Goal: Information Seeking & Learning: Learn about a topic

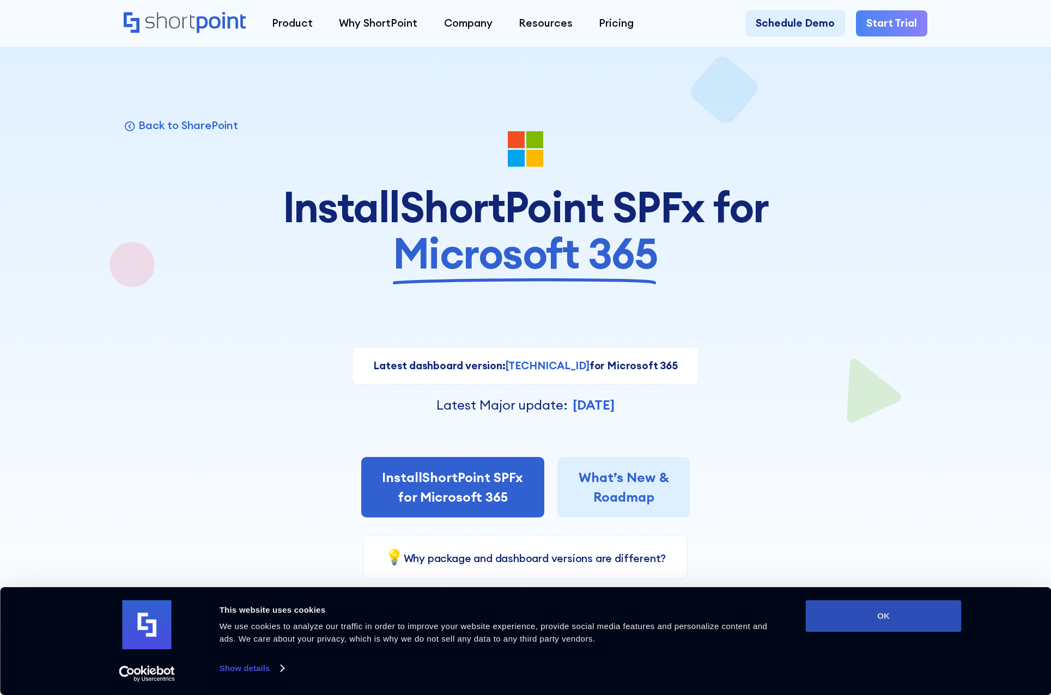
click at [929, 616] on button "OK" at bounding box center [884, 616] width 156 height 32
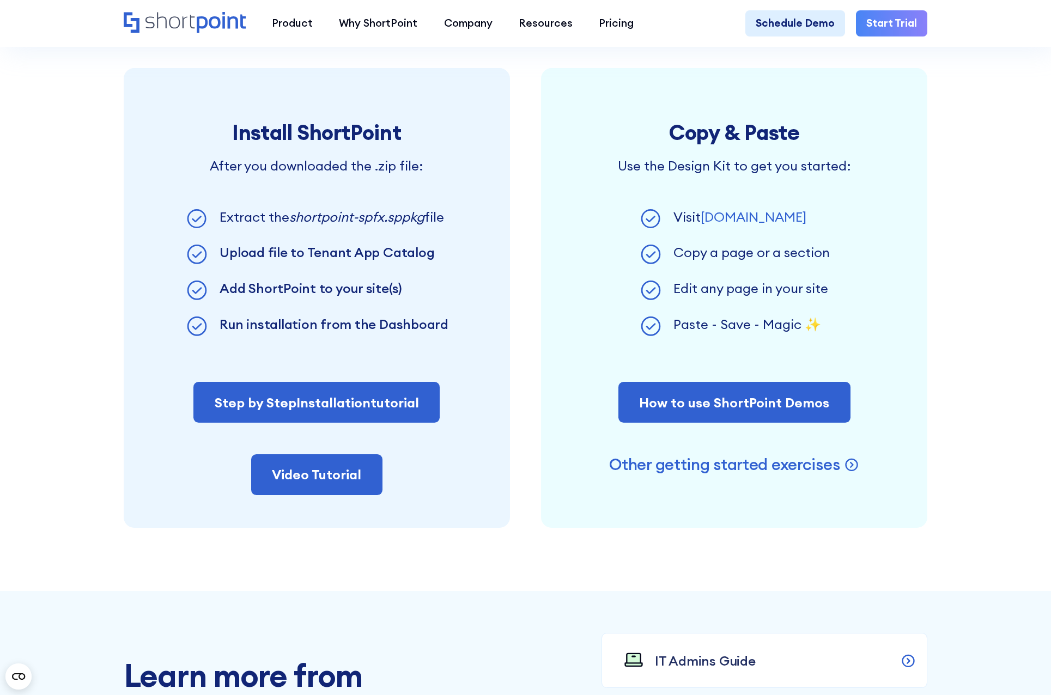
scroll to position [872, 0]
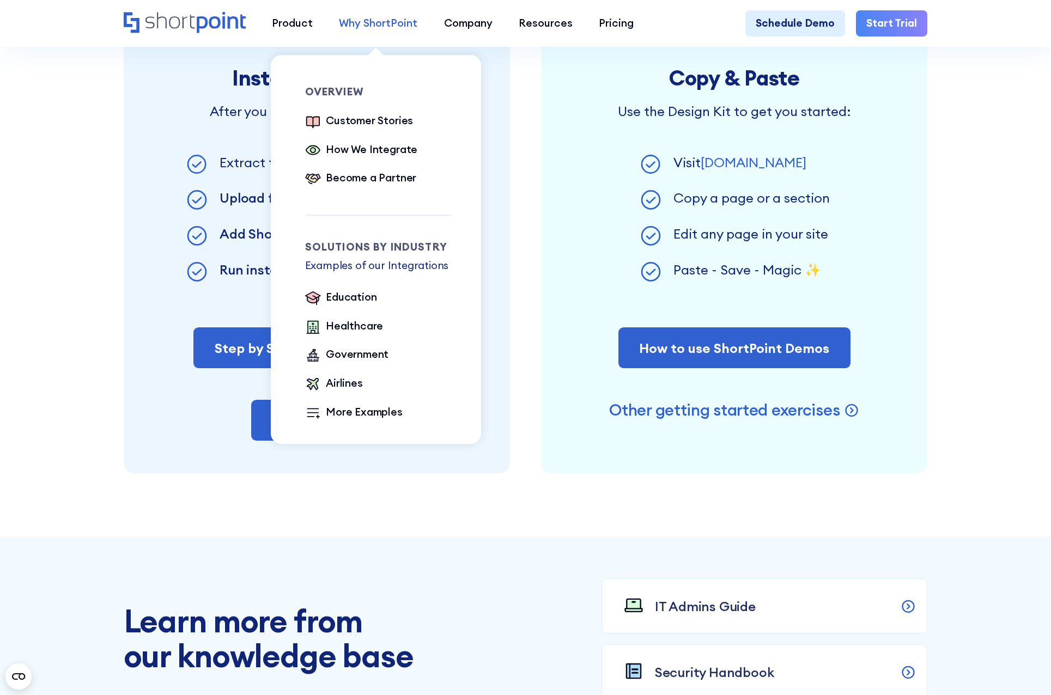
click at [383, 27] on div "Why ShortPoint" at bounding box center [378, 23] width 78 height 16
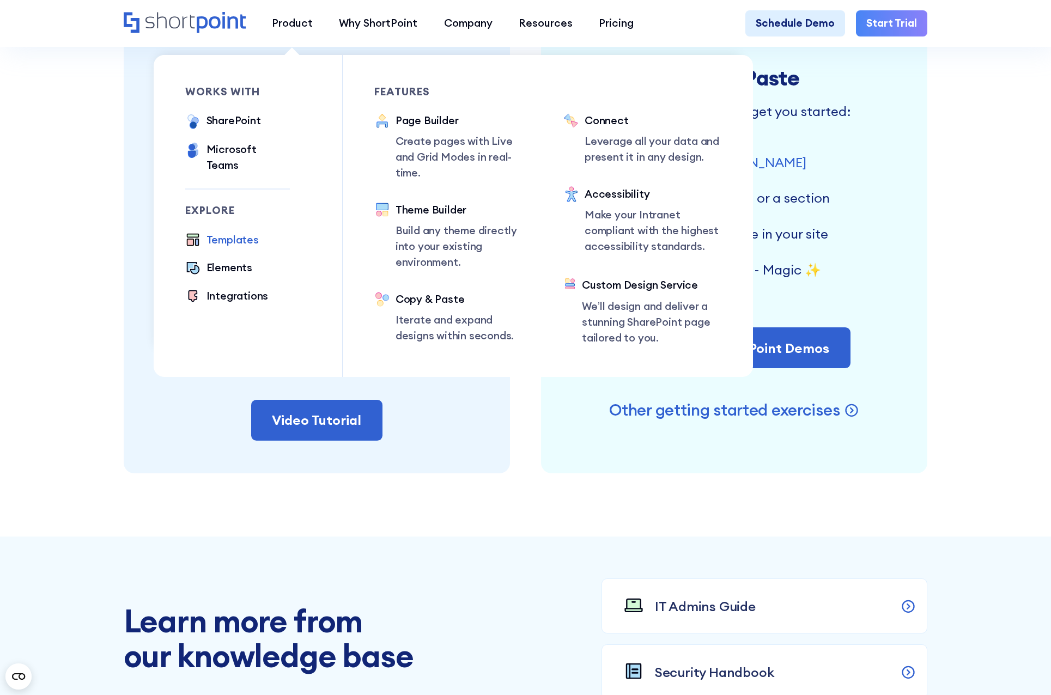
click at [230, 233] on div "Templates" at bounding box center [232, 240] width 52 height 16
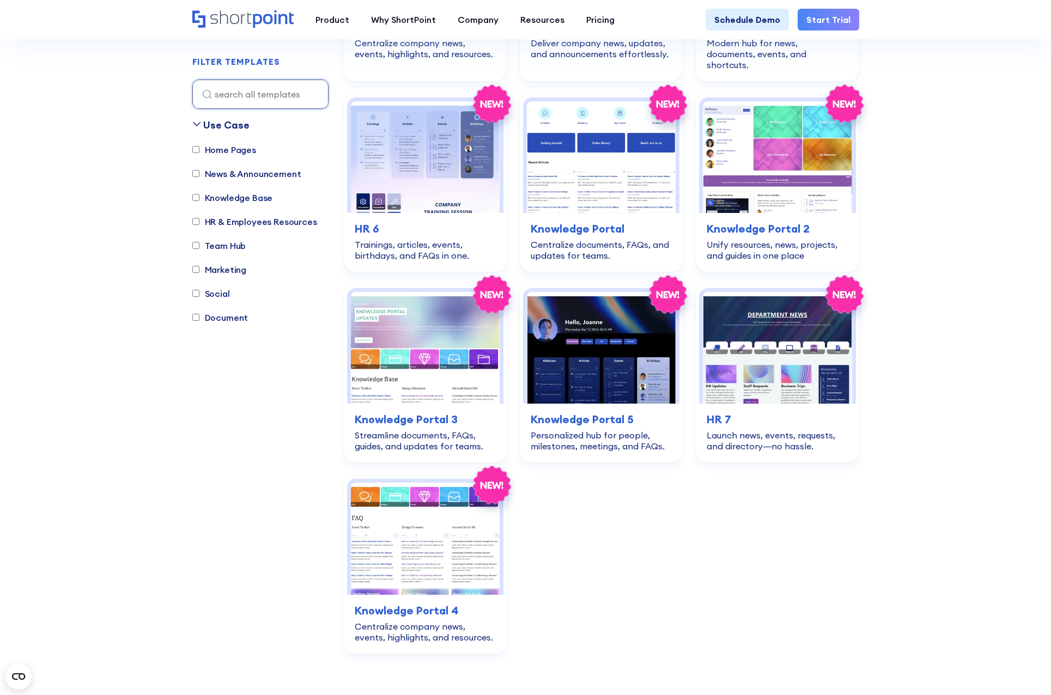
scroll to position [2179, 0]
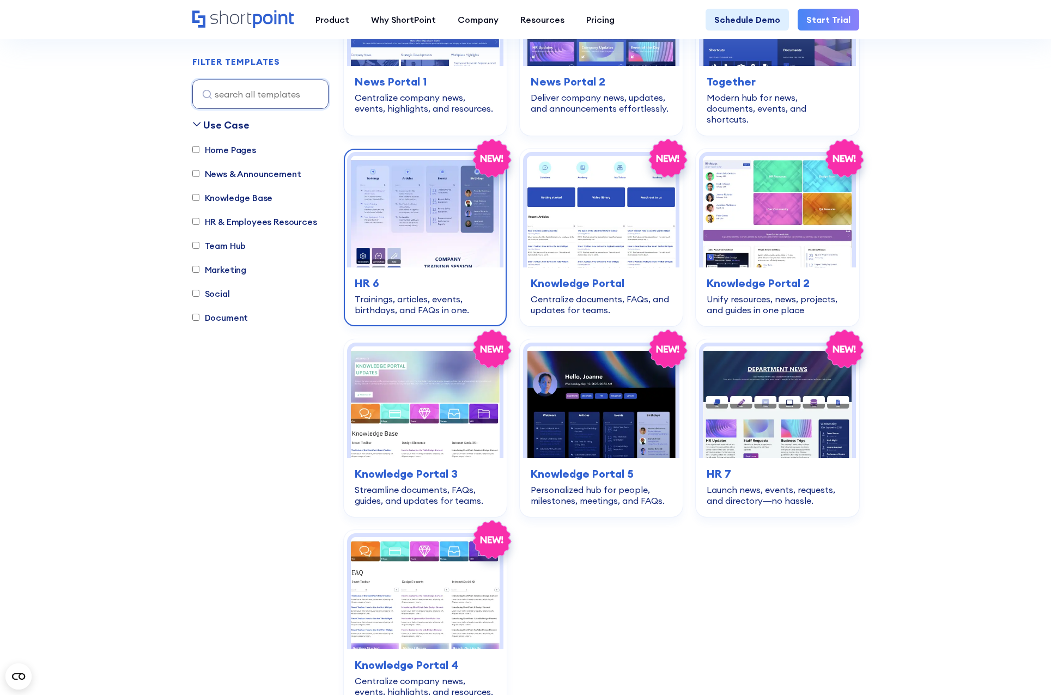
click at [406, 156] on img at bounding box center [425, 212] width 149 height 112
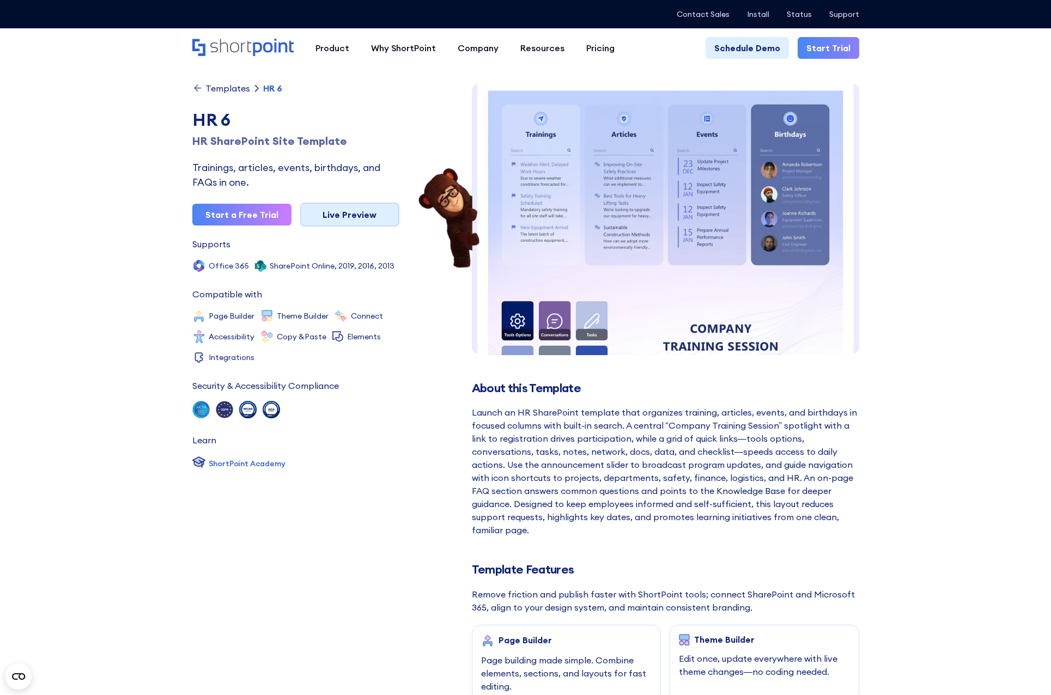
click at [375, 216] on link "Live Preview" at bounding box center [349, 215] width 99 height 24
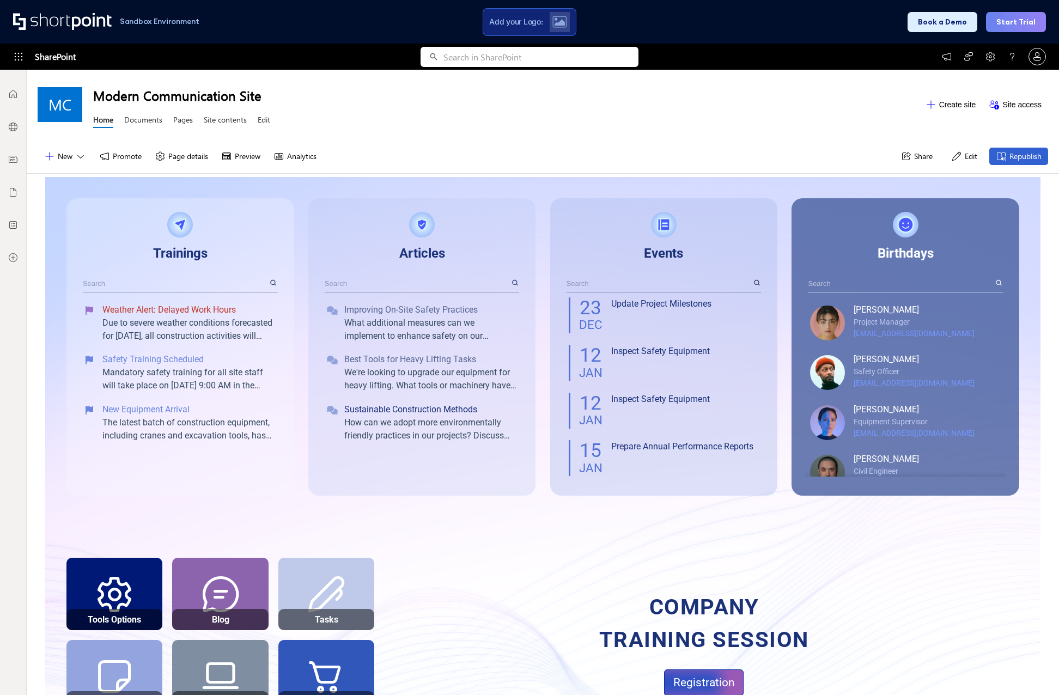
click at [182, 315] on div "Weather Alert: Delayed Work Hours" at bounding box center [188, 309] width 173 height 13
click at [198, 306] on div "Weather Alert: Delayed Work Hours" at bounding box center [188, 309] width 173 height 13
click at [230, 289] on input "text" at bounding box center [175, 283] width 185 height 17
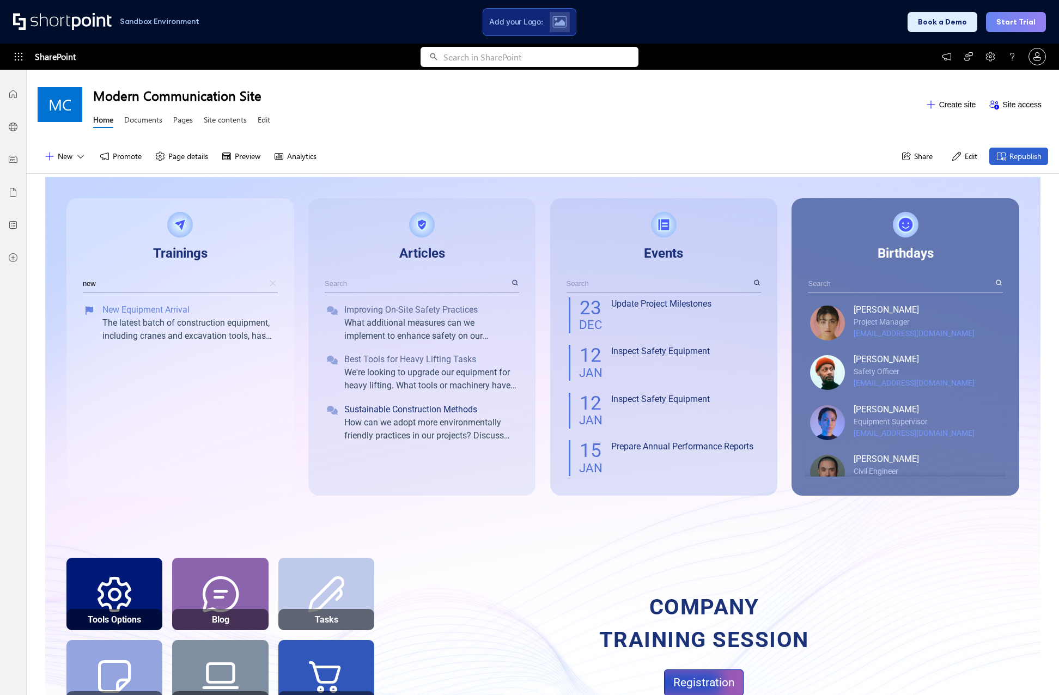
type input "new"
click at [270, 284] on icon at bounding box center [273, 283] width 7 height 7
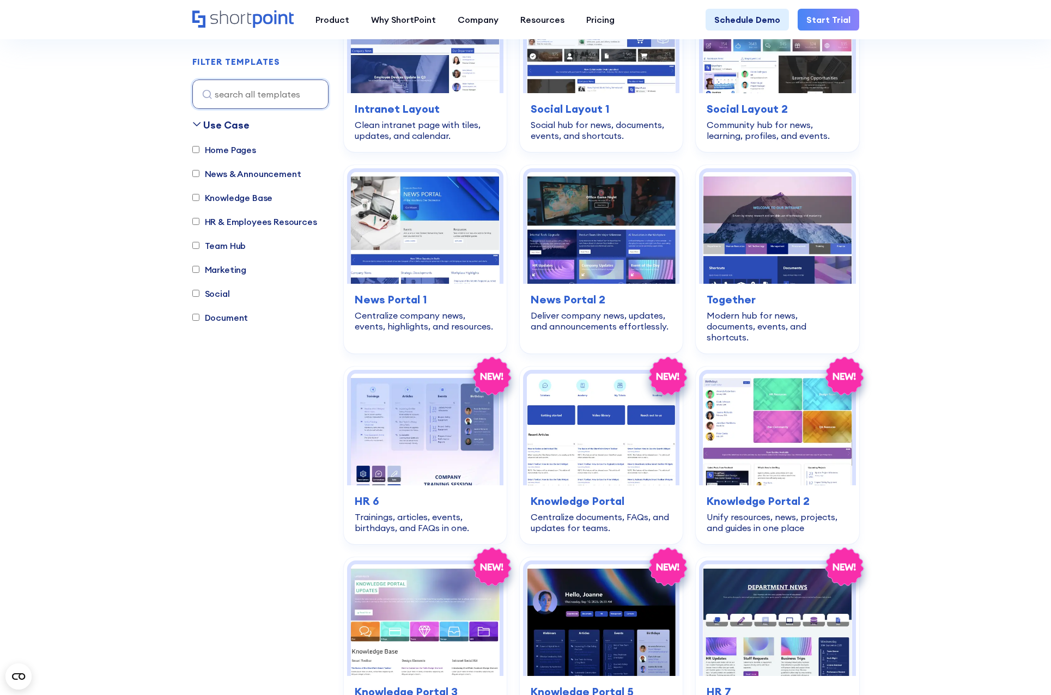
scroll to position [1907, 0]
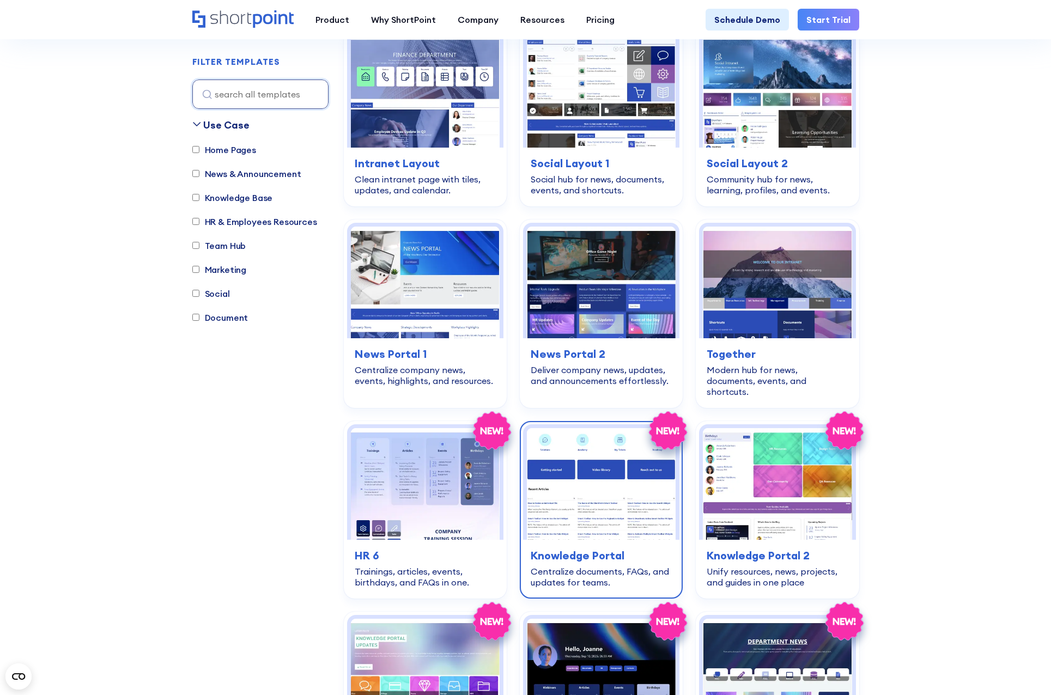
drag, startPoint x: 595, startPoint y: 430, endPoint x: 595, endPoint y: 424, distance: 6.0
click at [595, 430] on img at bounding box center [601, 484] width 149 height 112
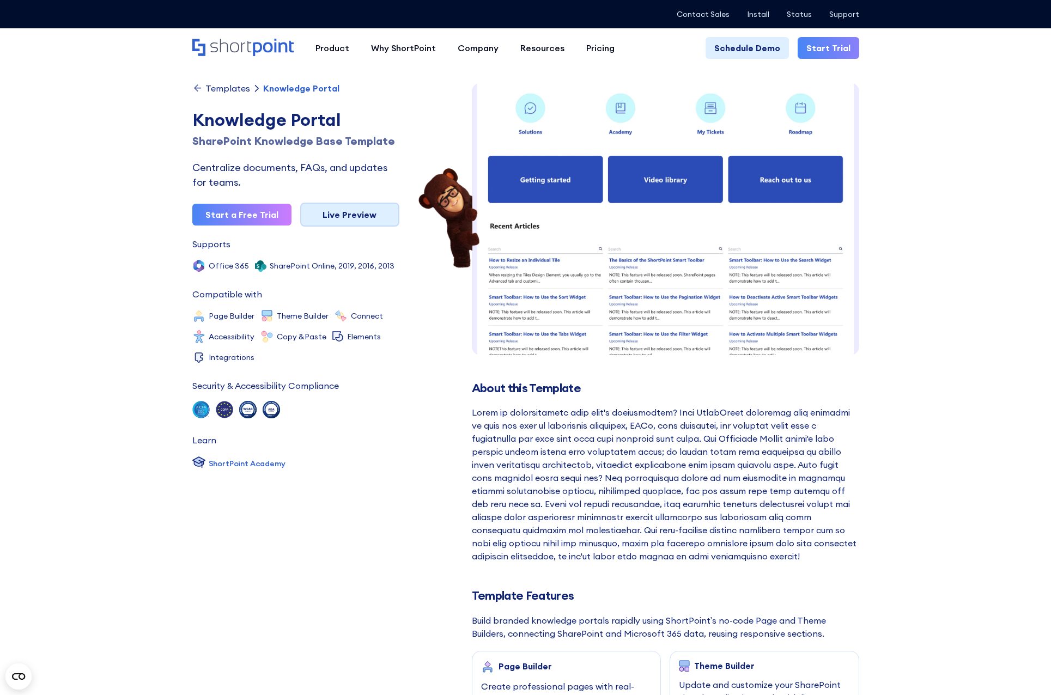
scroll to position [1, 0]
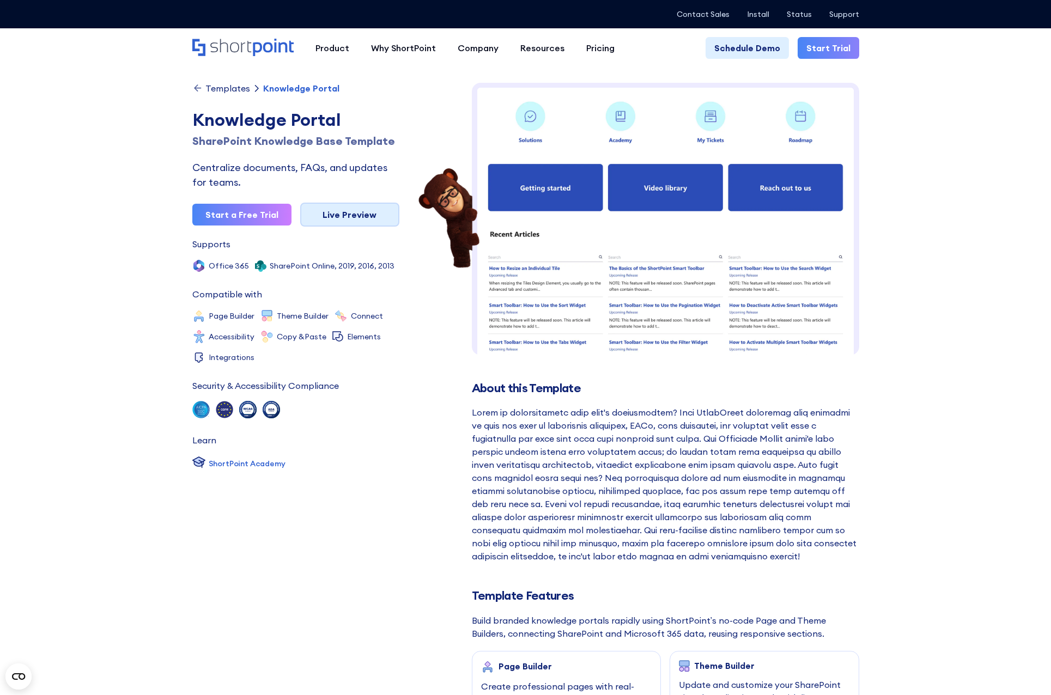
click at [374, 221] on link "Live Preview" at bounding box center [349, 215] width 99 height 24
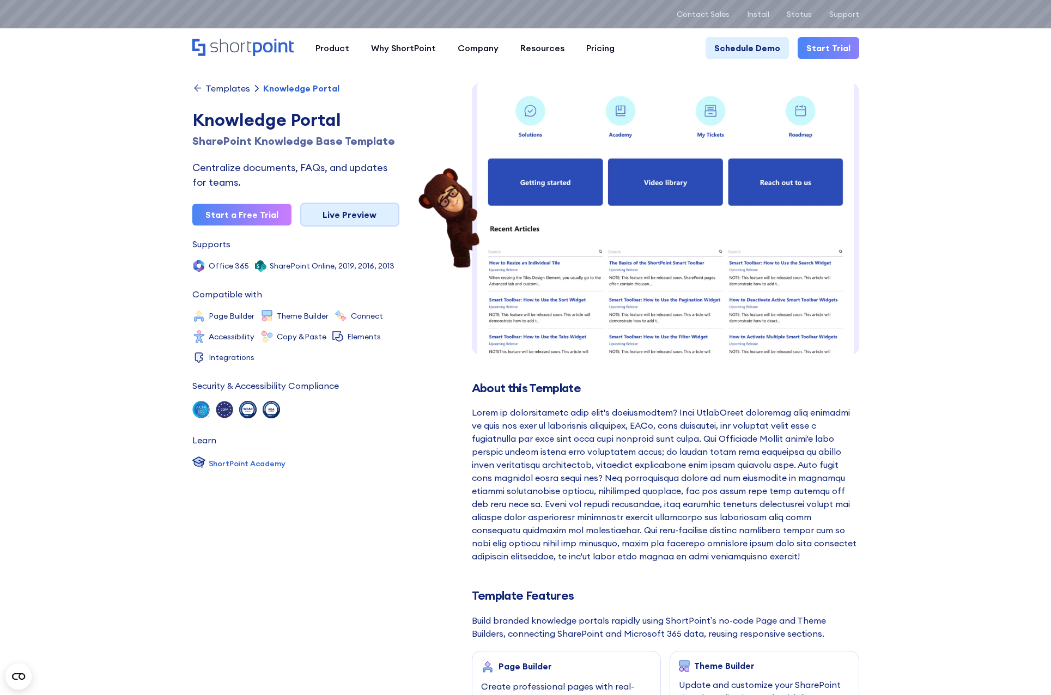
scroll to position [0, 0]
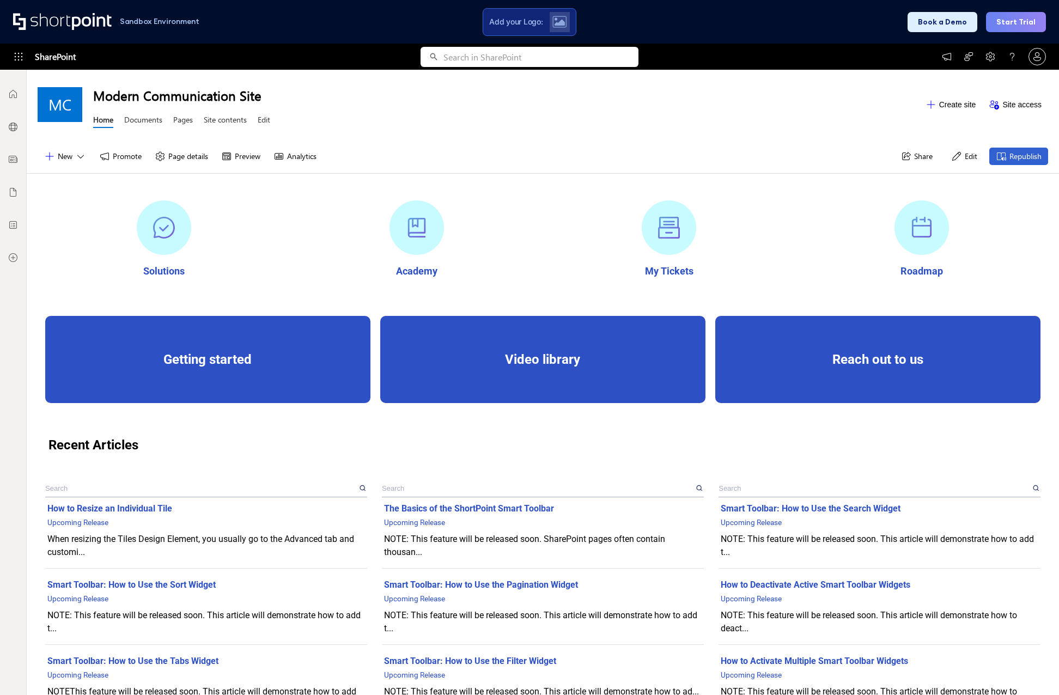
click at [204, 362] on div "Getting started" at bounding box center [208, 359] width 320 height 15
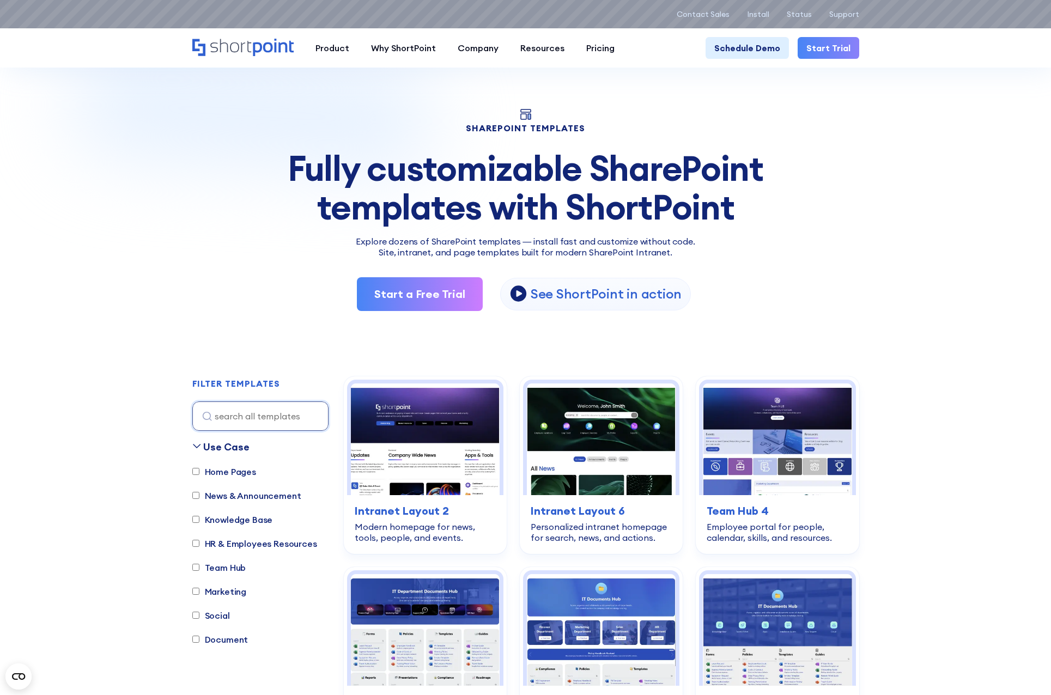
scroll to position [109, 0]
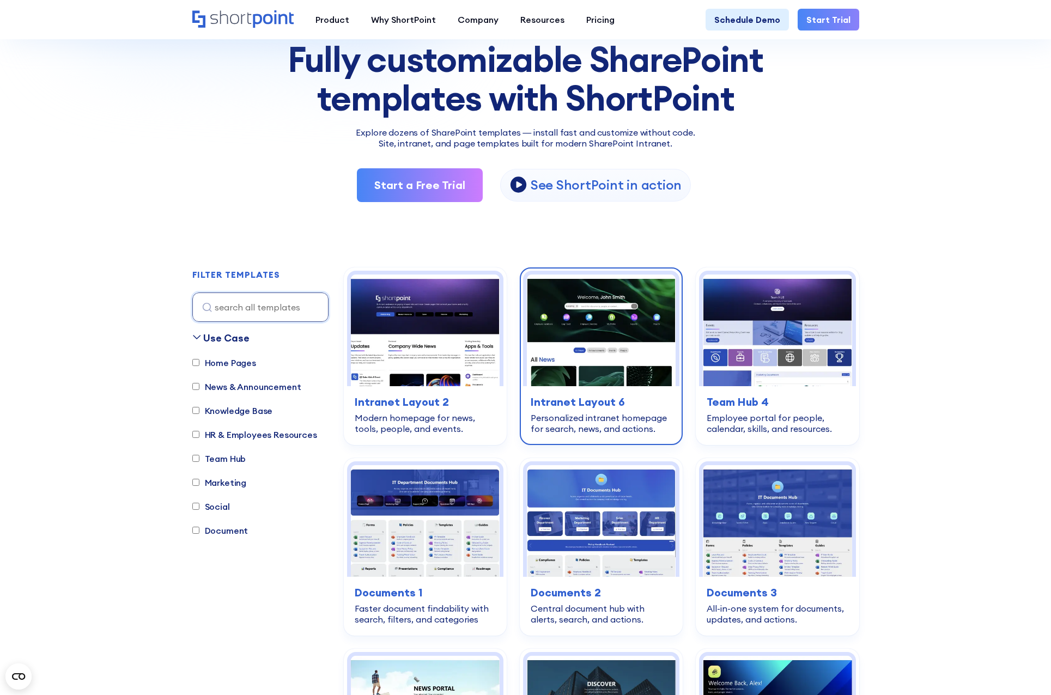
click at [598, 405] on h3 "Intranet Layout 6" at bounding box center [601, 402] width 141 height 16
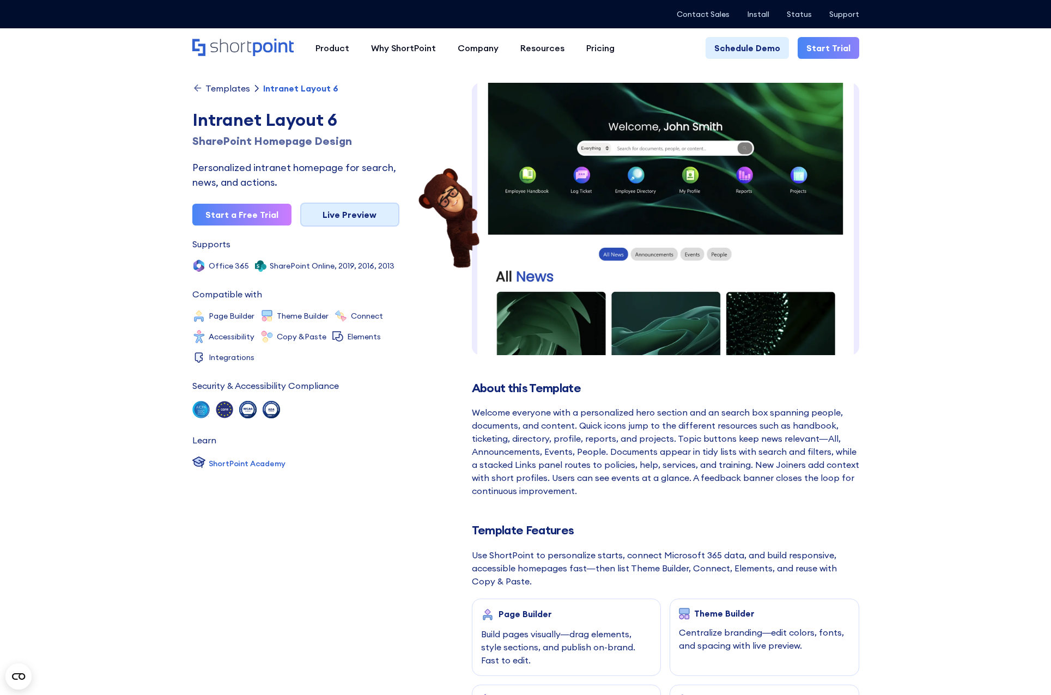
click at [370, 217] on link "Live Preview" at bounding box center [349, 215] width 99 height 24
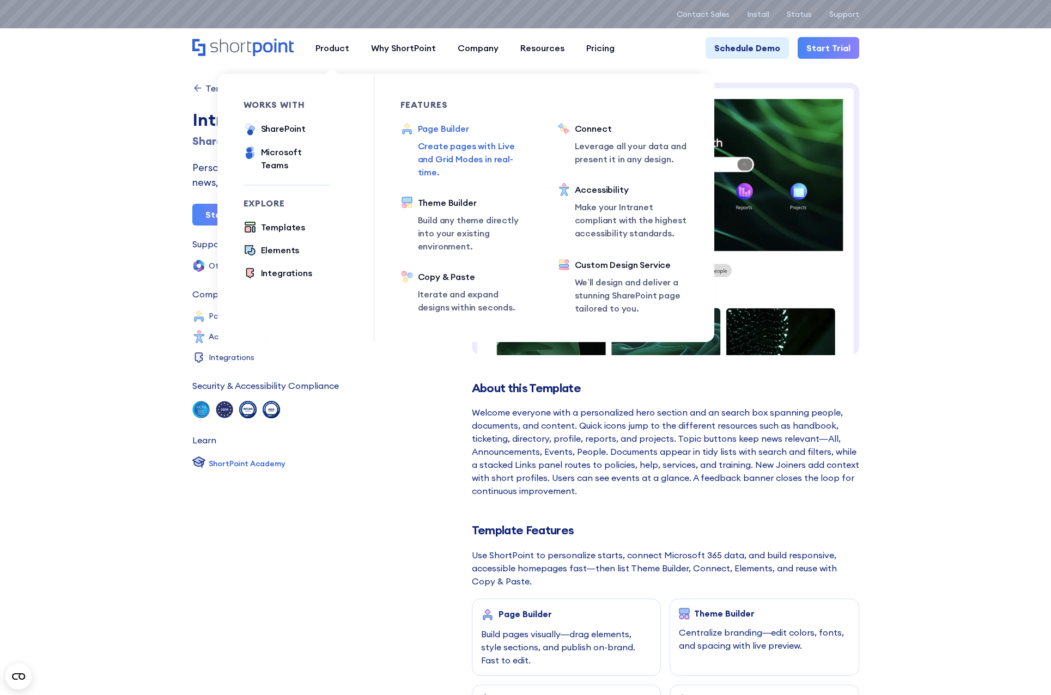
click at [450, 129] on div "Page Builder" at bounding box center [474, 128] width 113 height 13
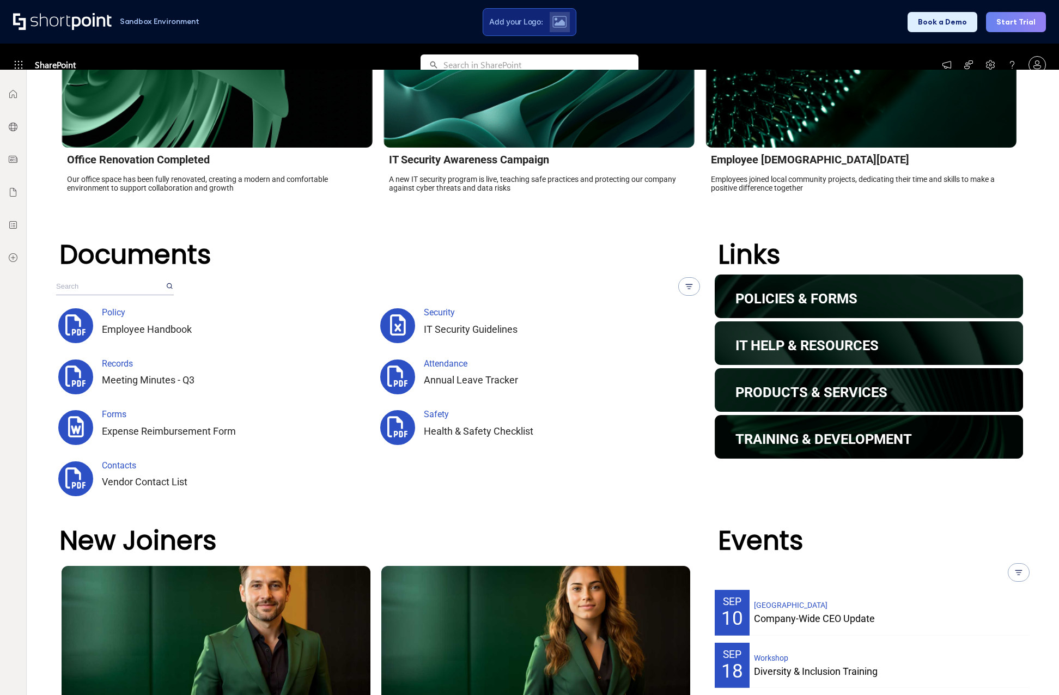
scroll to position [524, 0]
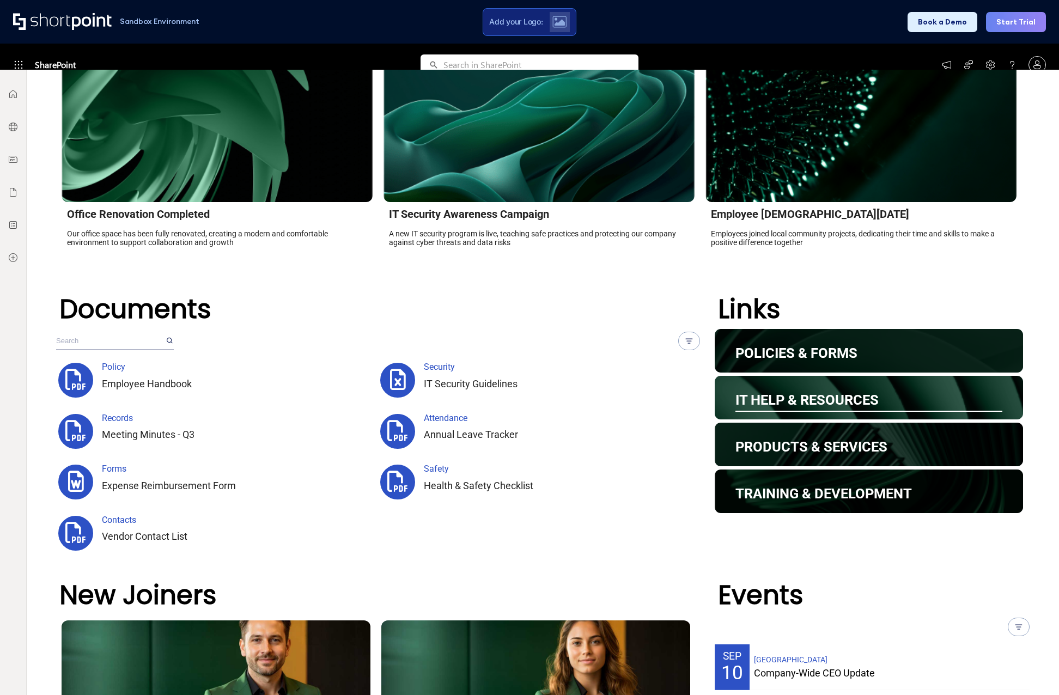
click at [832, 408] on div "IT Help & Resources" at bounding box center [868, 400] width 267 height 16
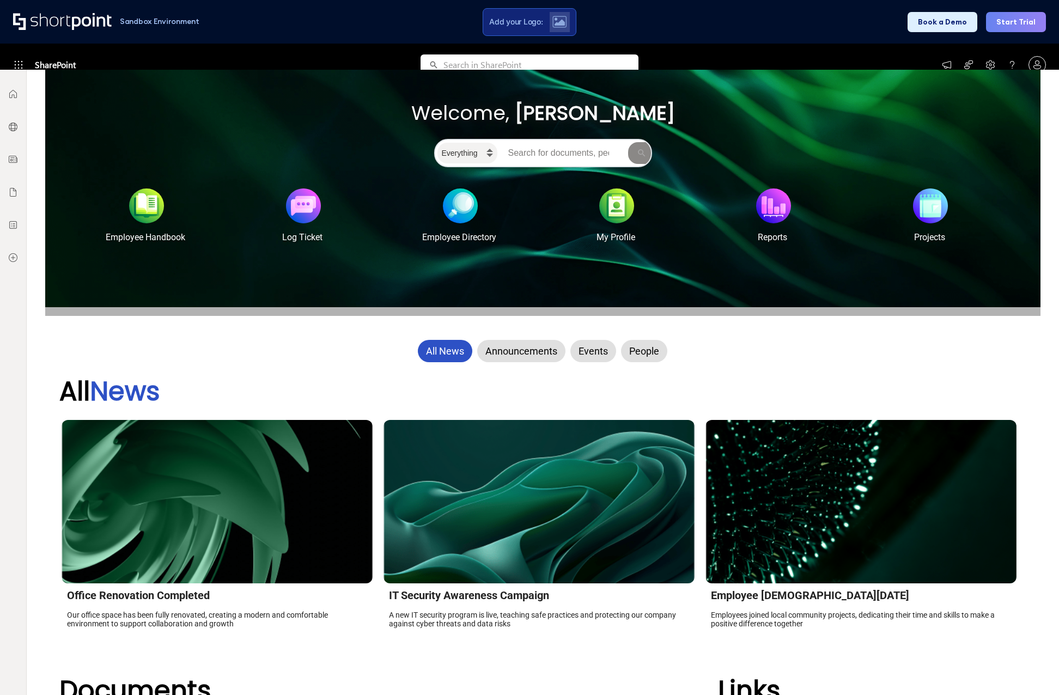
scroll to position [0, 0]
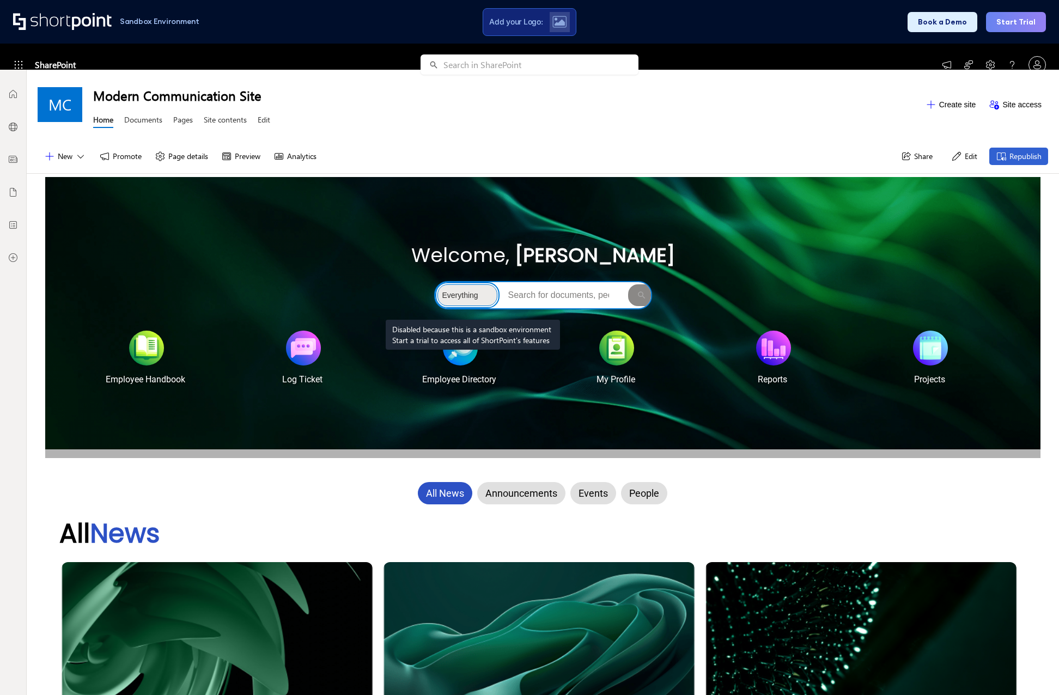
click at [473, 293] on select "Everything People Documents Sites" at bounding box center [467, 295] width 60 height 22
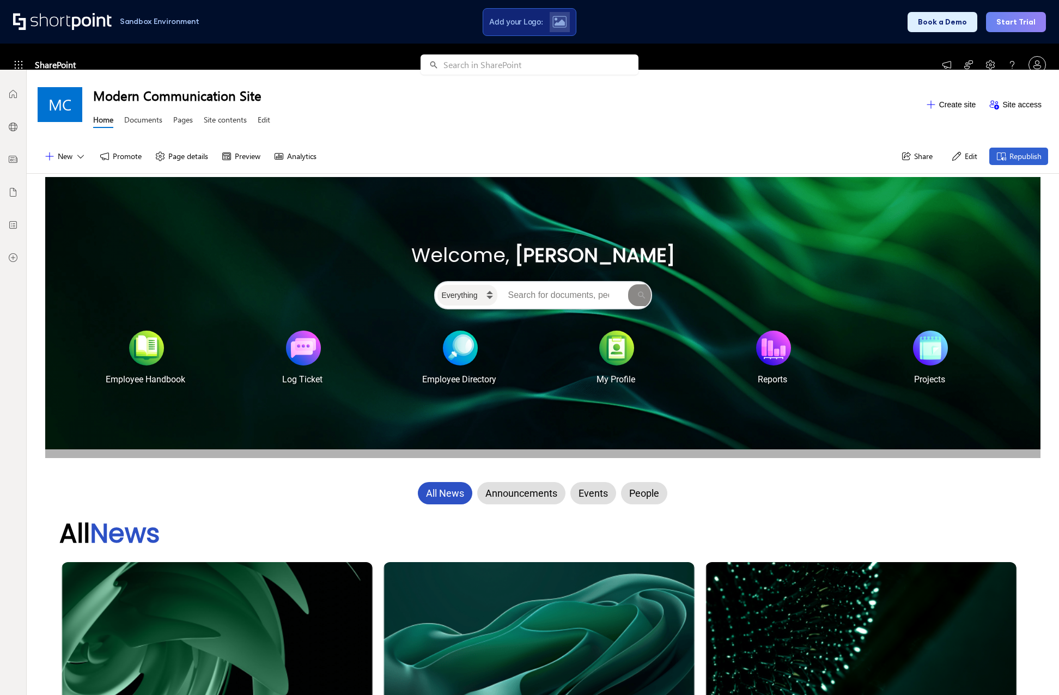
click at [290, 230] on div "Welcome, John Smith Everything People Documents Sites Employee Handbook Log Tic…" at bounding box center [542, 317] width 995 height 181
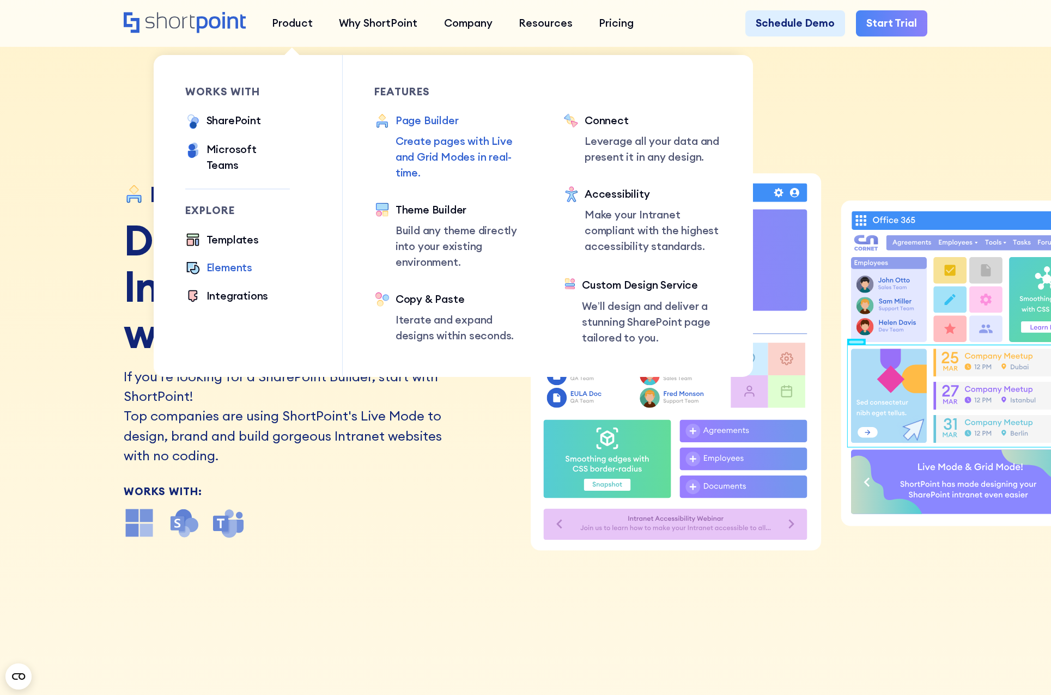
click at [228, 261] on div "Elements" at bounding box center [229, 268] width 46 height 16
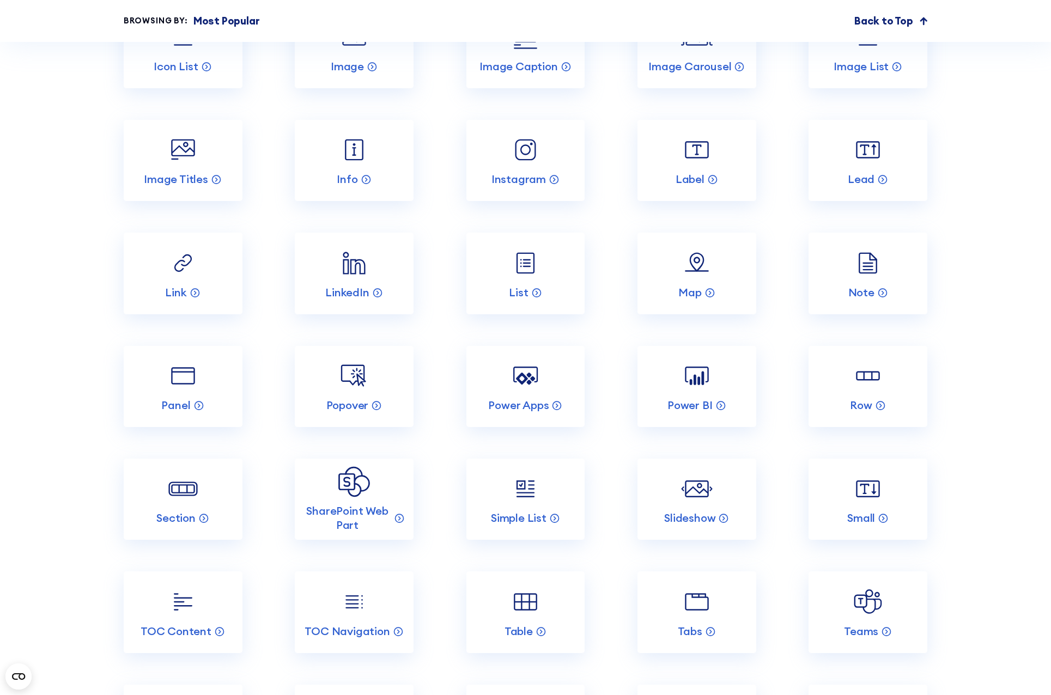
scroll to position [1961, 0]
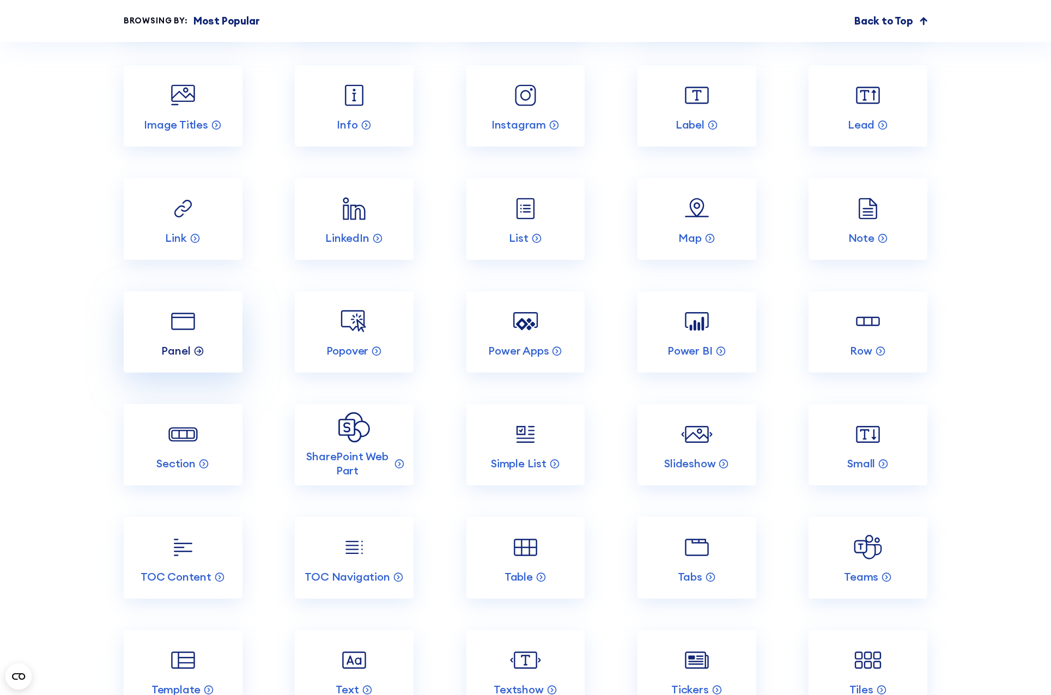
click at [193, 356] on icon at bounding box center [198, 350] width 11 height 11
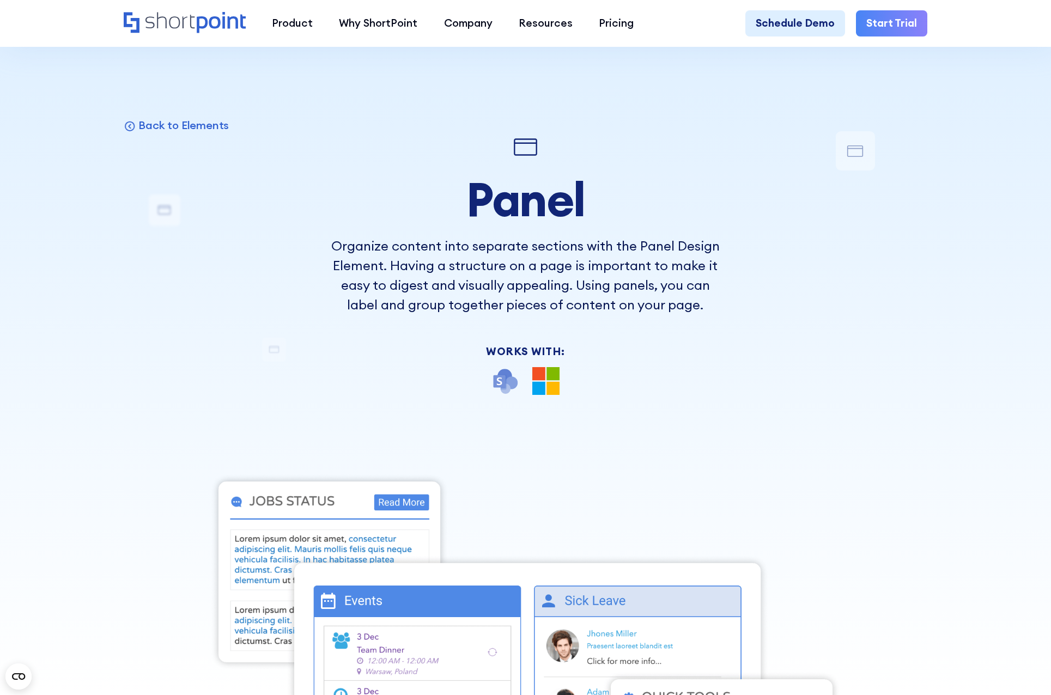
scroll to position [272, 0]
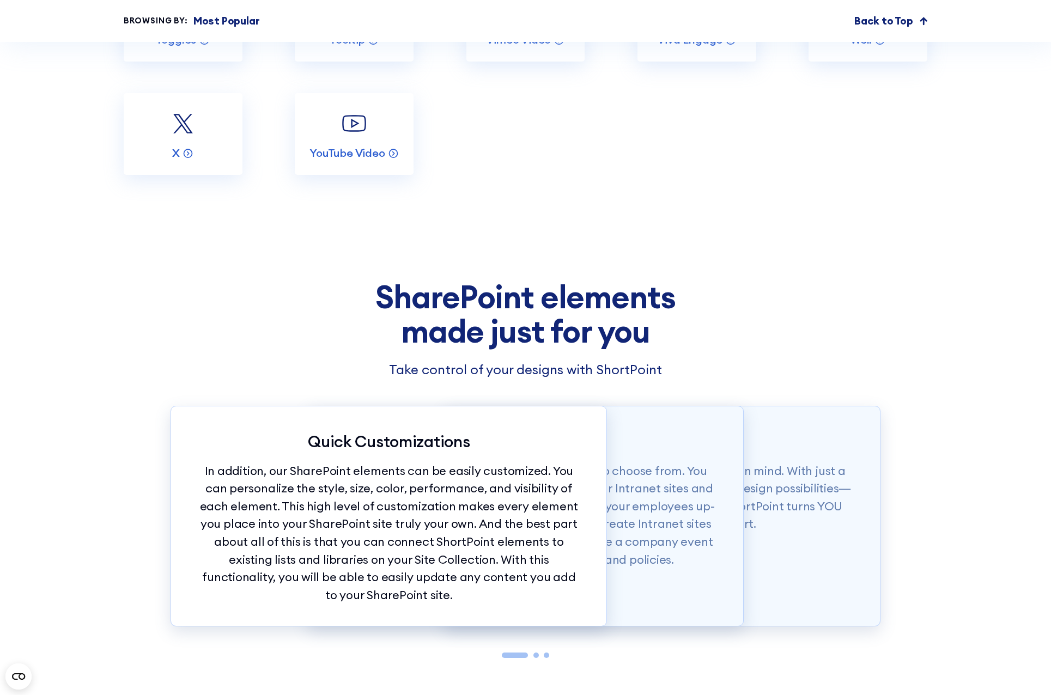
scroll to position [2942, 0]
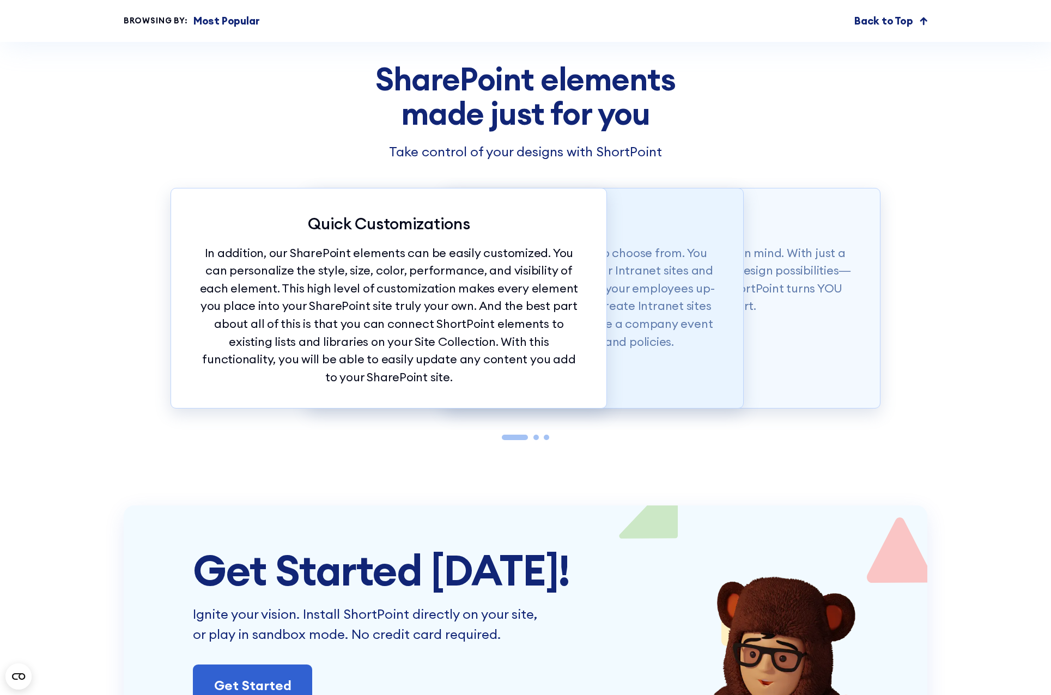
click at [662, 350] on p "To top it off, you have more than 60 elements to choose from. You can easily ad…" at bounding box center [525, 297] width 382 height 106
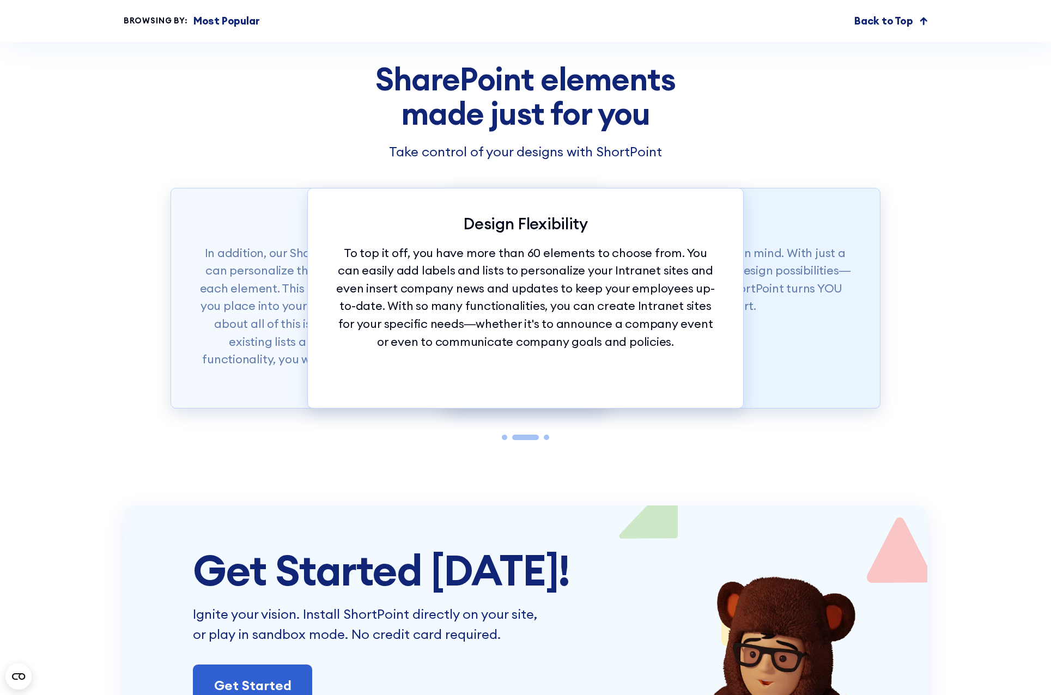
click at [782, 353] on div "Effortless Design Our SharePoint elements were made with ease in mind. With jus…" at bounding box center [662, 298] width 436 height 221
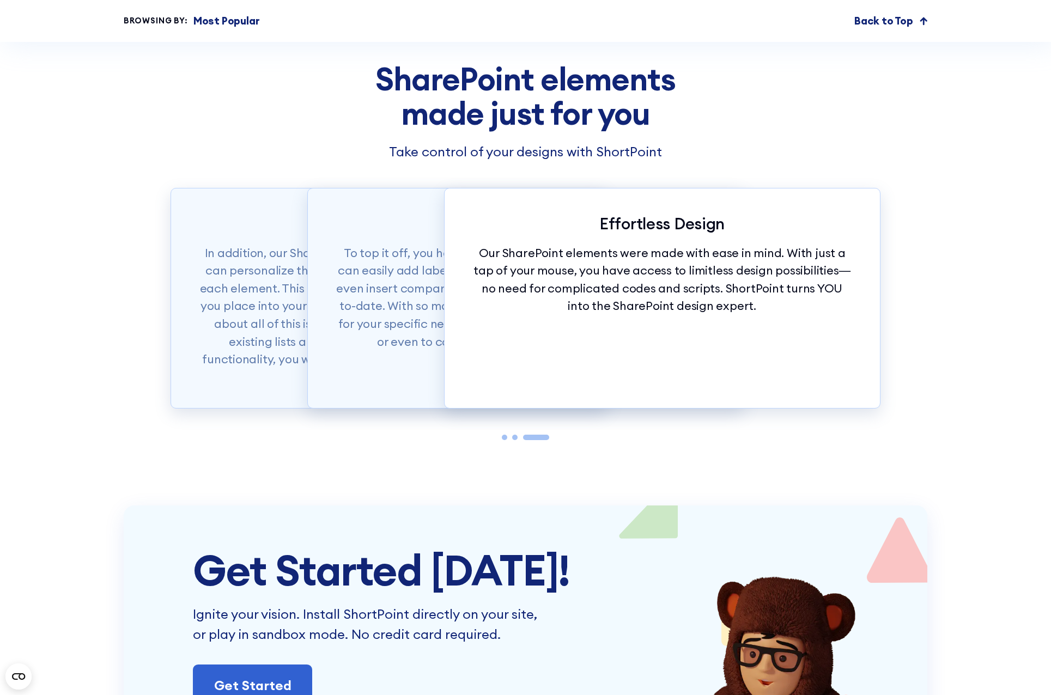
click at [932, 327] on div "SharePoint elements made just for you Take control of your designs with ShortPo…" at bounding box center [525, 283] width 1051 height 443
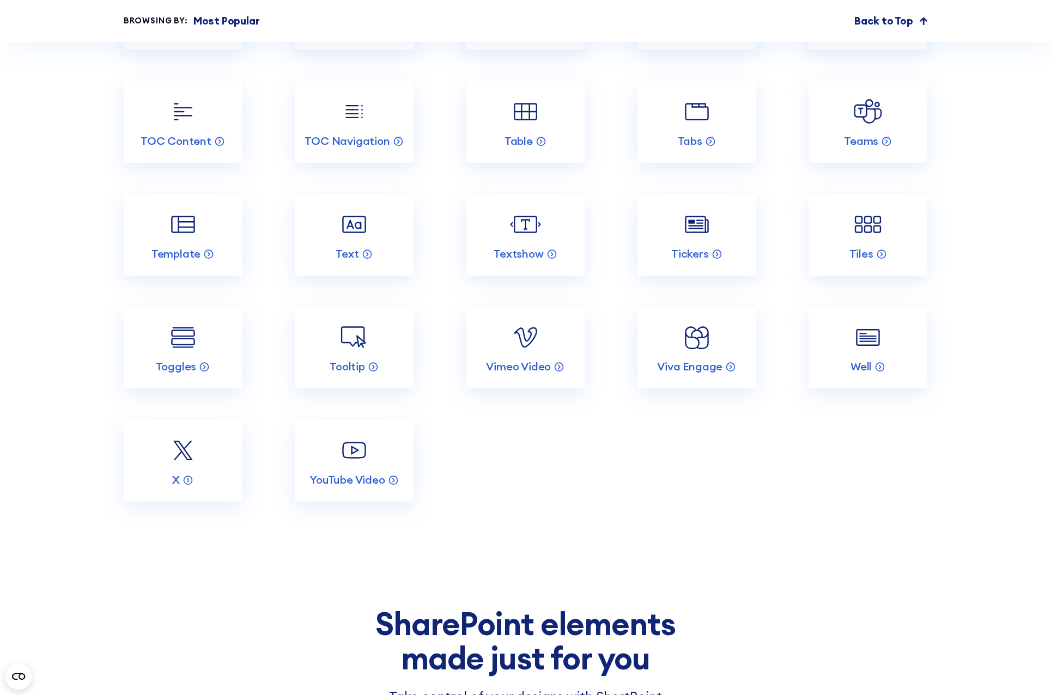
scroll to position [2288, 0]
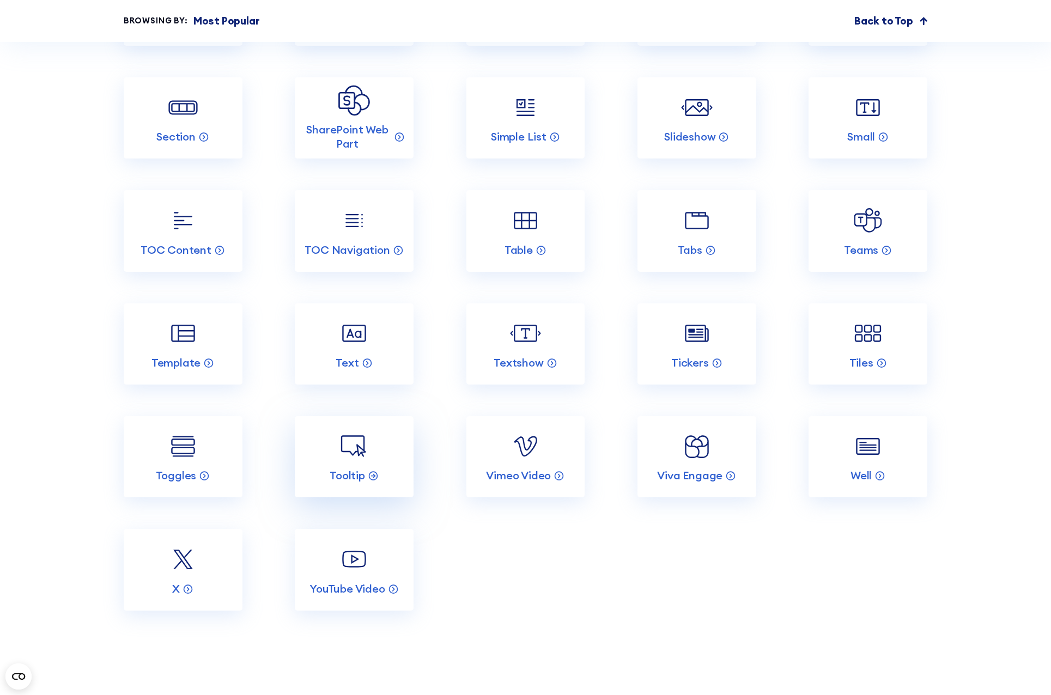
click at [357, 462] on img at bounding box center [354, 447] width 32 height 32
